Goal: Information Seeking & Learning: Learn about a topic

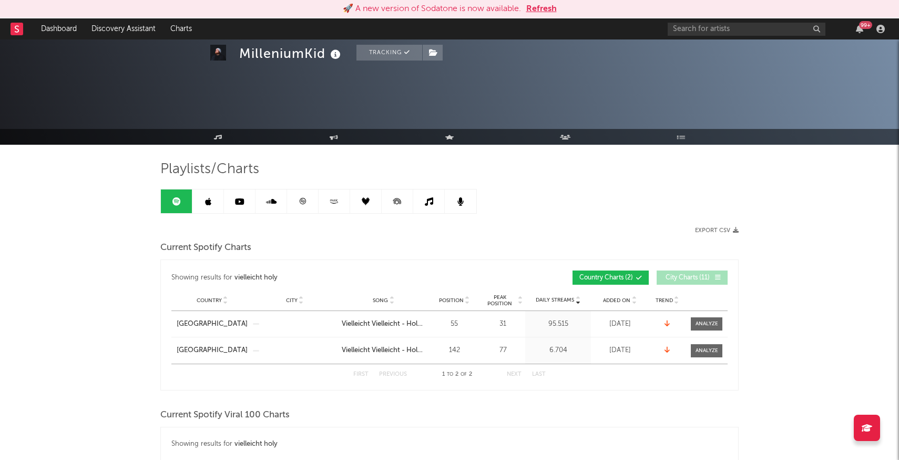
select select "1m"
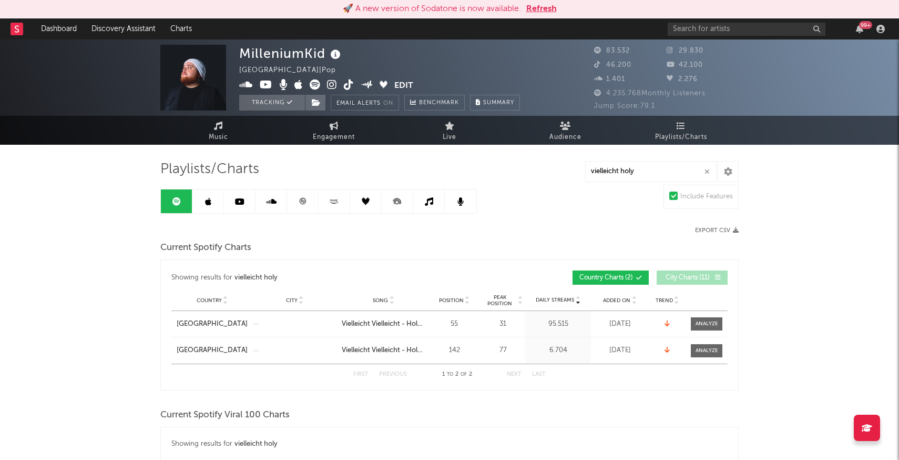
click at [533, 9] on button "Refresh" at bounding box center [541, 9] width 30 height 13
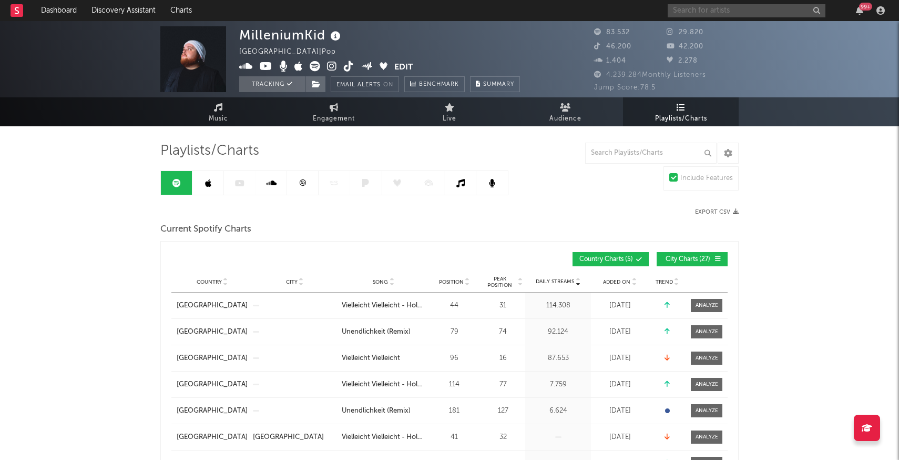
click at [695, 12] on input "text" at bounding box center [747, 10] width 158 height 13
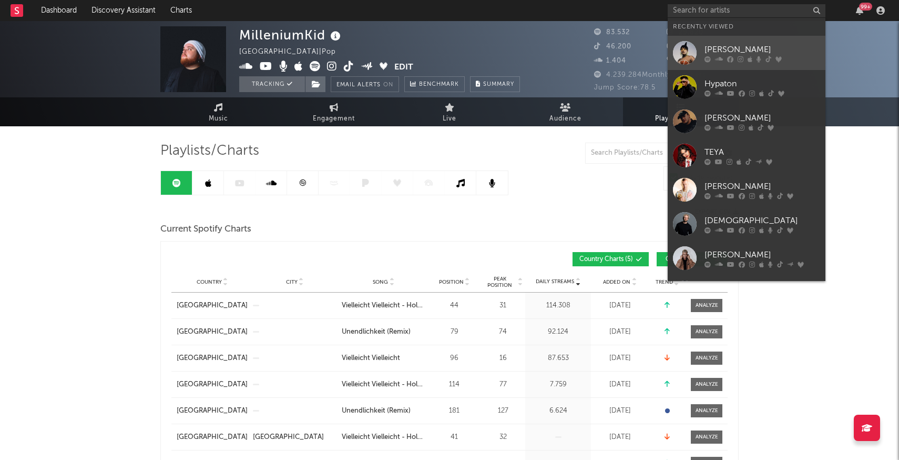
click at [686, 56] on div at bounding box center [685, 53] width 24 height 24
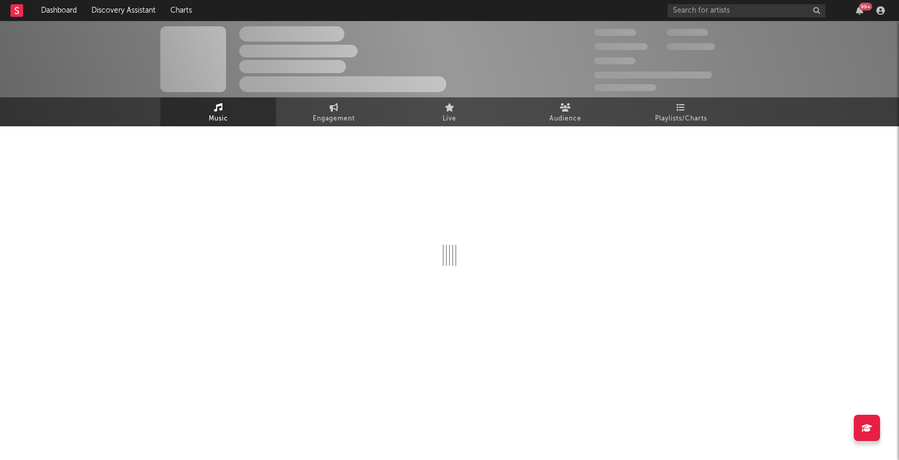
select select "1w"
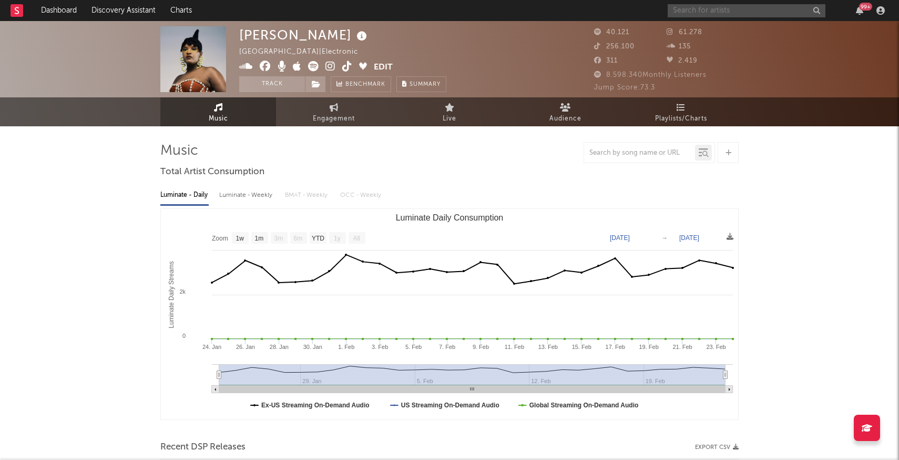
click at [698, 14] on input "text" at bounding box center [747, 10] width 158 height 13
click at [634, 152] on input "text" at bounding box center [639, 153] width 111 height 8
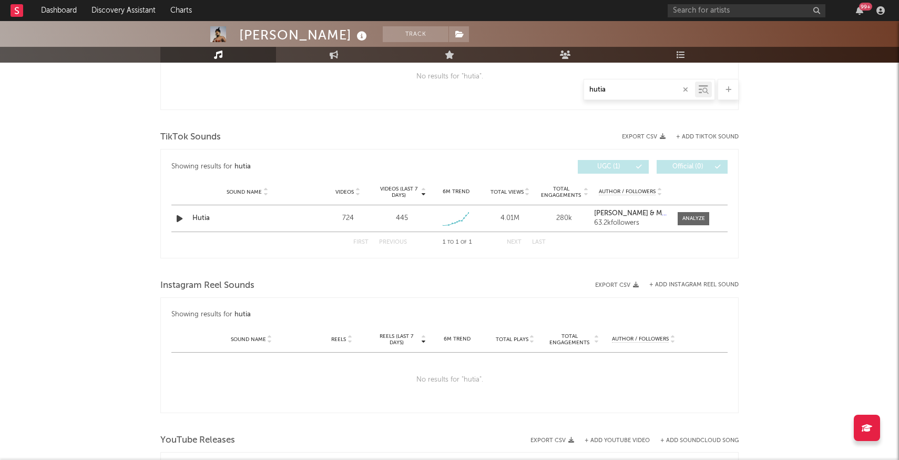
scroll to position [472, 0]
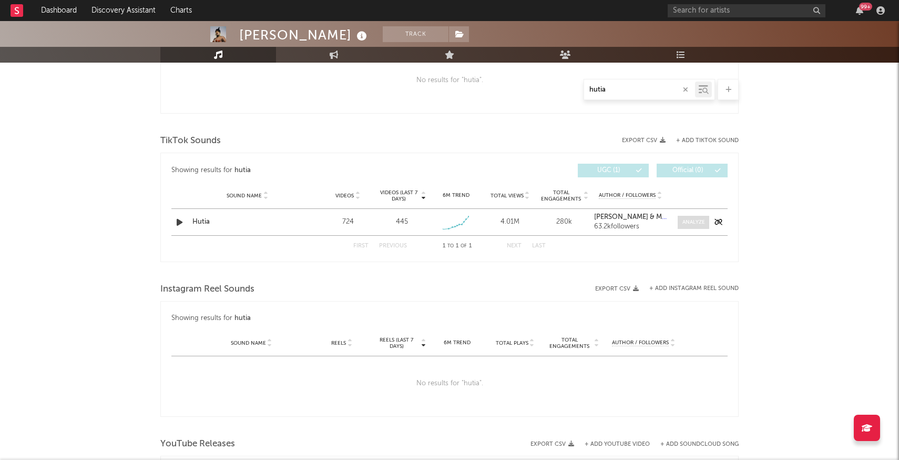
type input "hutia"
click at [687, 223] on div at bounding box center [693, 222] width 23 height 8
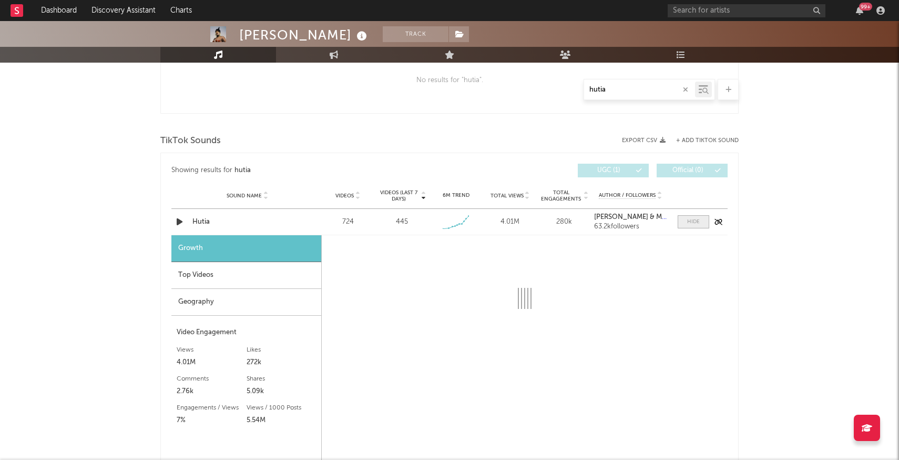
select select "1w"
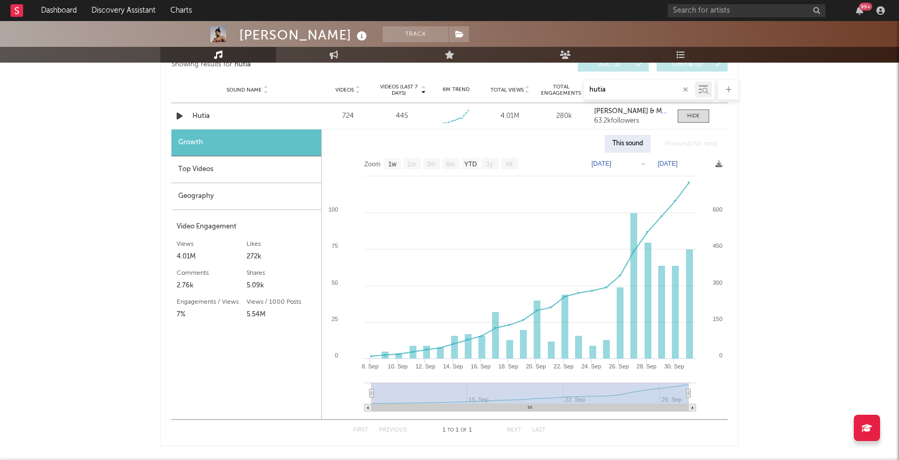
scroll to position [583, 0]
